Goal: Task Accomplishment & Management: Complete application form

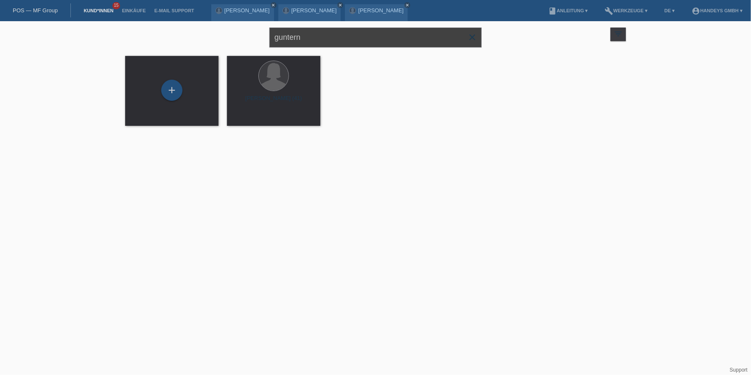
drag, startPoint x: 319, startPoint y: 41, endPoint x: 56, endPoint y: 45, distance: 263.0
click at [60, 44] on div "guntern close filter_list view_module Alle Kund*innen anzeigen star Markierte K…" at bounding box center [375, 78] width 751 height 115
paste input "Skenderbe"
type input "Skenderbe"
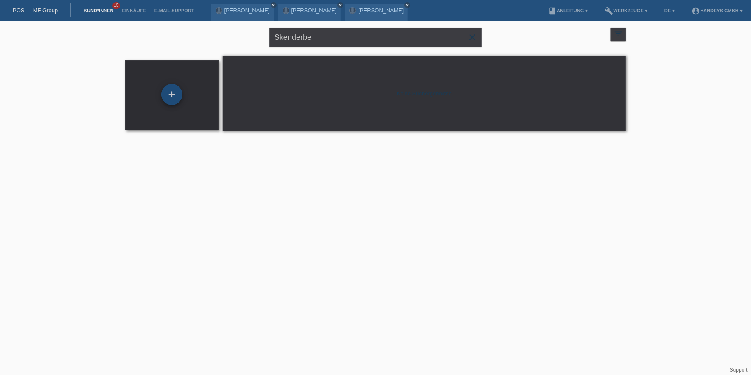
click at [168, 91] on div "+" at bounding box center [171, 94] width 21 height 21
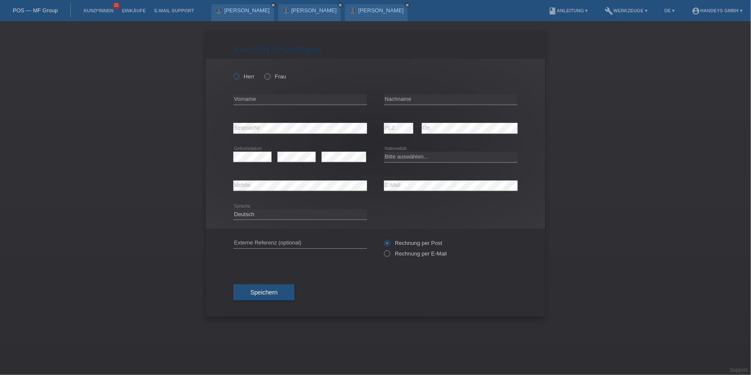
click at [244, 78] on label "Herr" at bounding box center [243, 76] width 21 height 6
click at [239, 78] on input "Herr" at bounding box center [236, 76] width 6 height 6
radio input "true"
click at [247, 90] on div "error Vorname" at bounding box center [300, 99] width 134 height 29
click at [386, 98] on input "text" at bounding box center [451, 99] width 134 height 11
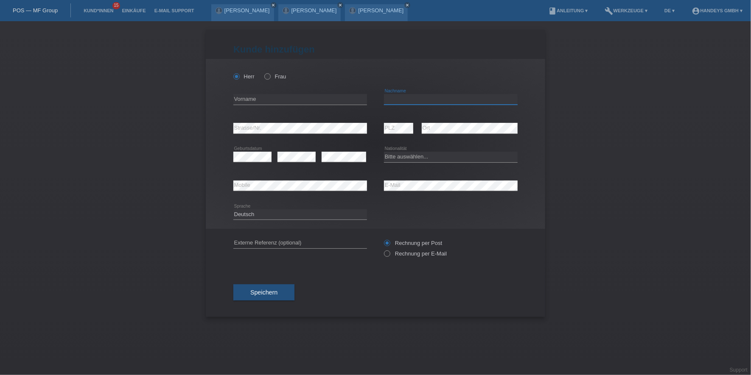
paste input "Skenderbe"
click at [427, 97] on input "Skenderbe" at bounding box center [451, 99] width 134 height 11
paste input "Sadiku"
drag, startPoint x: 412, startPoint y: 98, endPoint x: 369, endPoint y: 101, distance: 42.9
click at [369, 101] on div "error Vorname Skenderbe Sadiku error Nachname" at bounding box center [375, 99] width 284 height 29
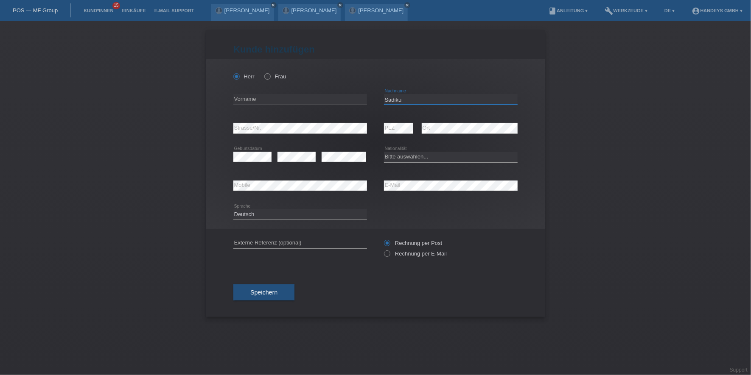
type input "Sadiku"
click at [311, 101] on input "text" at bounding box center [300, 99] width 134 height 11
paste input "Skenderbe"
type input "Skenderbe"
select select "CH"
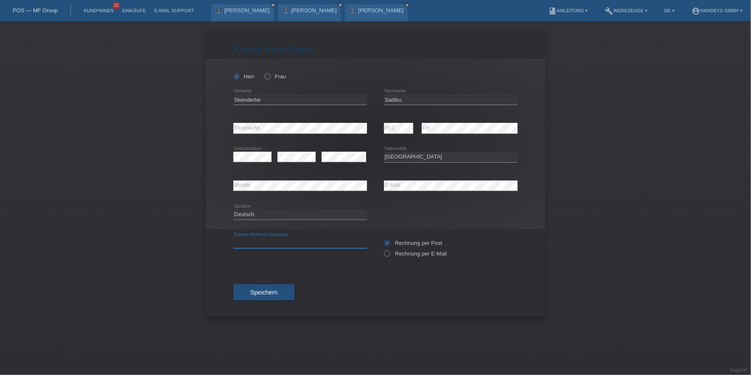
click at [284, 243] on input "text" at bounding box center [300, 243] width 134 height 11
type input "DERYA"
click at [223, 261] on div "Kund*in hinzufügen Kunde hinzufügen Kundin hinzufügen Herr Frau Skenderbe error…" at bounding box center [375, 174] width 339 height 288
click at [386, 253] on div "DERYA error Externe Referenz (optional) Rechnung per Post" at bounding box center [375, 248] width 284 height 39
drag, startPoint x: 386, startPoint y: 253, endPoint x: 396, endPoint y: 257, distance: 10.9
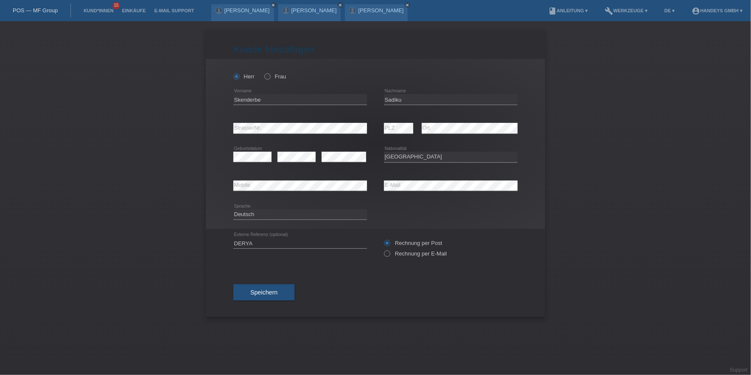
click at [396, 257] on div "Rechnung per Post Rechnung per E-Mail" at bounding box center [451, 248] width 134 height 21
click at [404, 251] on label "Rechnung per E-Mail" at bounding box center [415, 254] width 63 height 6
click at [389, 251] on input "Rechnung per E-Mail" at bounding box center [387, 256] width 6 height 11
radio input "true"
click at [255, 291] on span "Speichern" at bounding box center [263, 292] width 27 height 7
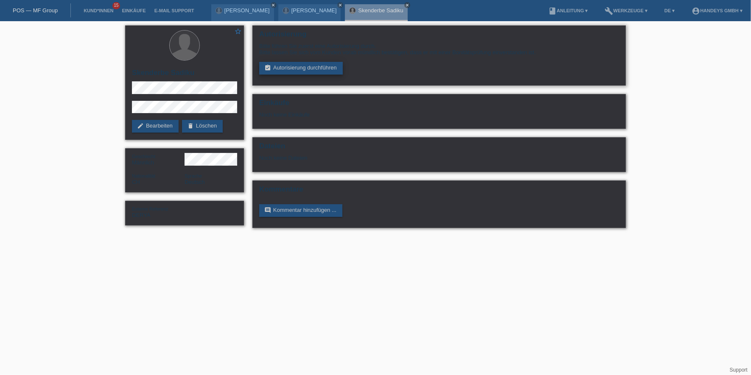
click at [311, 67] on link "assignment_turned_in Autorisierung durchführen" at bounding box center [301, 68] width 84 height 13
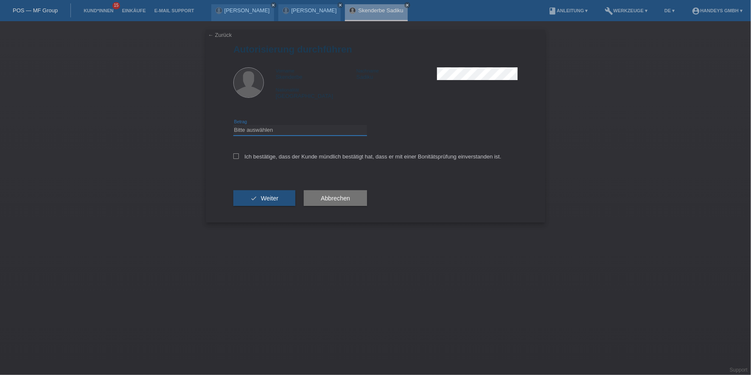
drag, startPoint x: 282, startPoint y: 128, endPoint x: 285, endPoint y: 135, distance: 8.4
click at [282, 128] on select "Bitte auswählen CHF 1.00 - CHF 499.00 CHF 500.00 - CHF 1'999.00 CHF 2'000.00 - …" at bounding box center [300, 130] width 134 height 10
select select "3"
click at [233, 125] on select "Bitte auswählen CHF 1.00 - CHF 499.00 CHF 500.00 - CHF 1'999.00 CHF 2'000.00 - …" at bounding box center [300, 130] width 134 height 10
click at [300, 151] on div "Ich bestätige, dass der Kunde mündlich bestätigt hat, dass er mit einer Bonität…" at bounding box center [375, 159] width 284 height 29
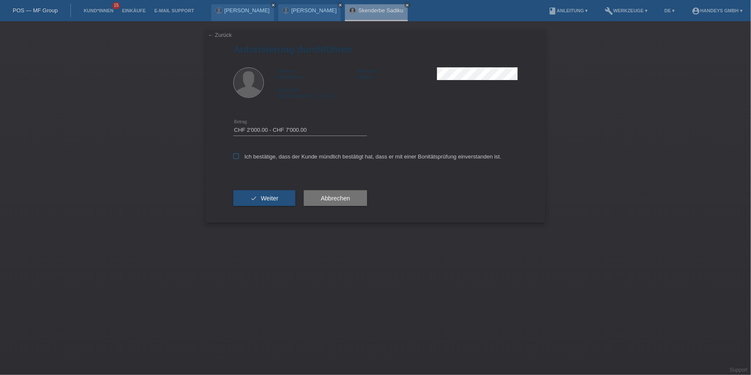
click at [294, 156] on label "Ich bestätige, dass der Kunde mündlich bestätigt hat, dass er mit einer Bonität…" at bounding box center [367, 157] width 268 height 6
click at [239, 156] on input "Ich bestätige, dass der Kunde mündlich bestätigt hat, dass er mit einer Bonität…" at bounding box center [236, 157] width 6 height 6
checkbox input "true"
click at [271, 194] on button "check Weiter" at bounding box center [264, 198] width 62 height 16
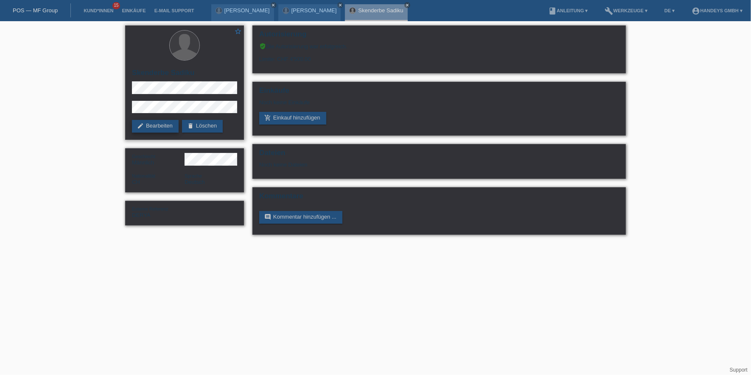
click at [154, 128] on link "edit Bearbeiten" at bounding box center [155, 126] width 47 height 13
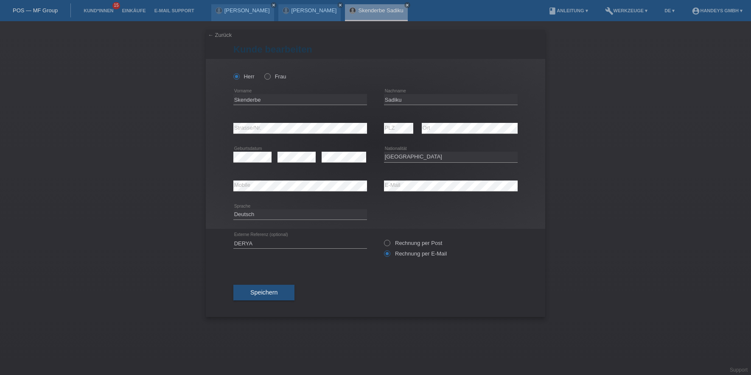
select select "CH"
click at [244, 101] on input "Skenderbe" at bounding box center [300, 99] width 134 height 11
click at [395, 95] on input "Sadiku" at bounding box center [451, 99] width 134 height 11
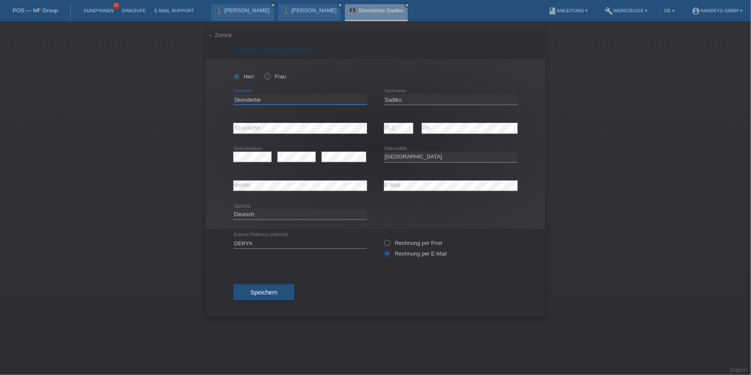
click at [241, 99] on input "Skenderbe" at bounding box center [300, 99] width 134 height 11
click at [353, 187] on div "error Mobile error E-Mail" at bounding box center [375, 186] width 284 height 29
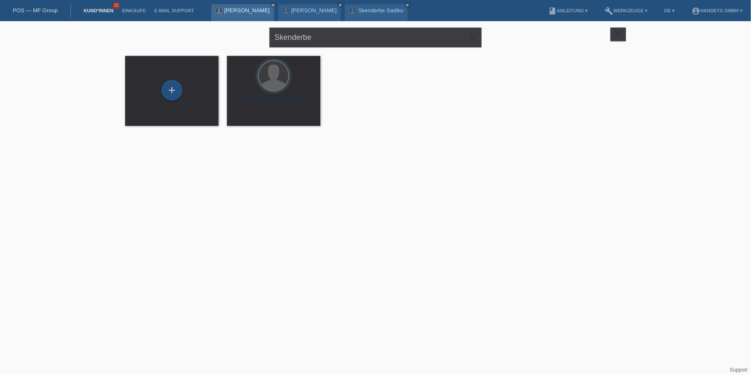
click at [241, 13] on link "[PERSON_NAME]" at bounding box center [246, 10] width 45 height 6
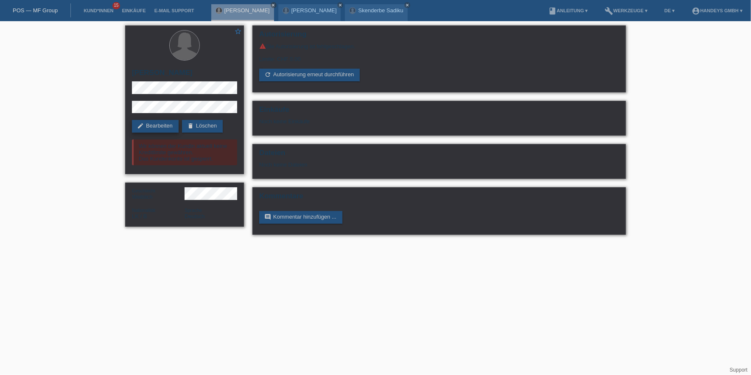
click at [154, 128] on link "edit Bearbeiten" at bounding box center [155, 126] width 47 height 13
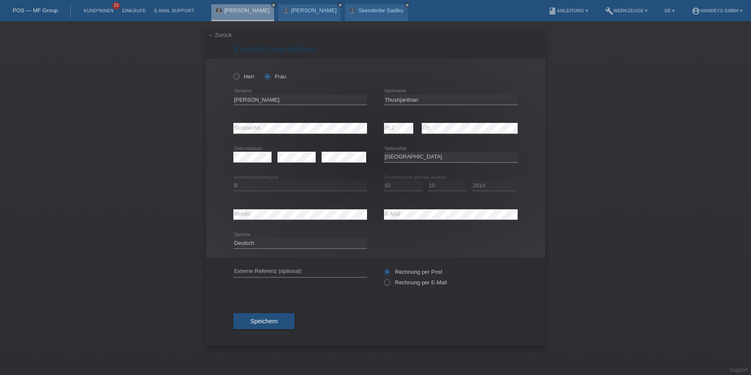
select select "LK"
select select "B"
select select "02"
select select "10"
select select "2014"
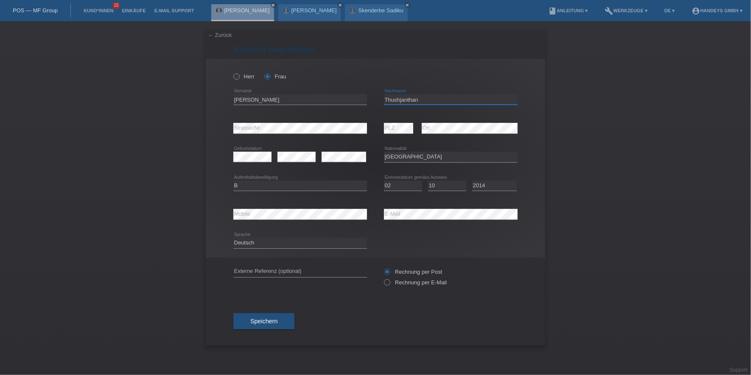
click at [393, 100] on input "Thushjanthan" at bounding box center [451, 99] width 134 height 11
click at [207, 132] on div "Herr Frau Latha error Vorname" at bounding box center [375, 158] width 339 height 199
click at [247, 225] on div "error Mobile" at bounding box center [300, 214] width 134 height 29
click at [371, 215] on div "error Mobile error E-Mail" at bounding box center [375, 214] width 284 height 29
